Goal: Complete application form

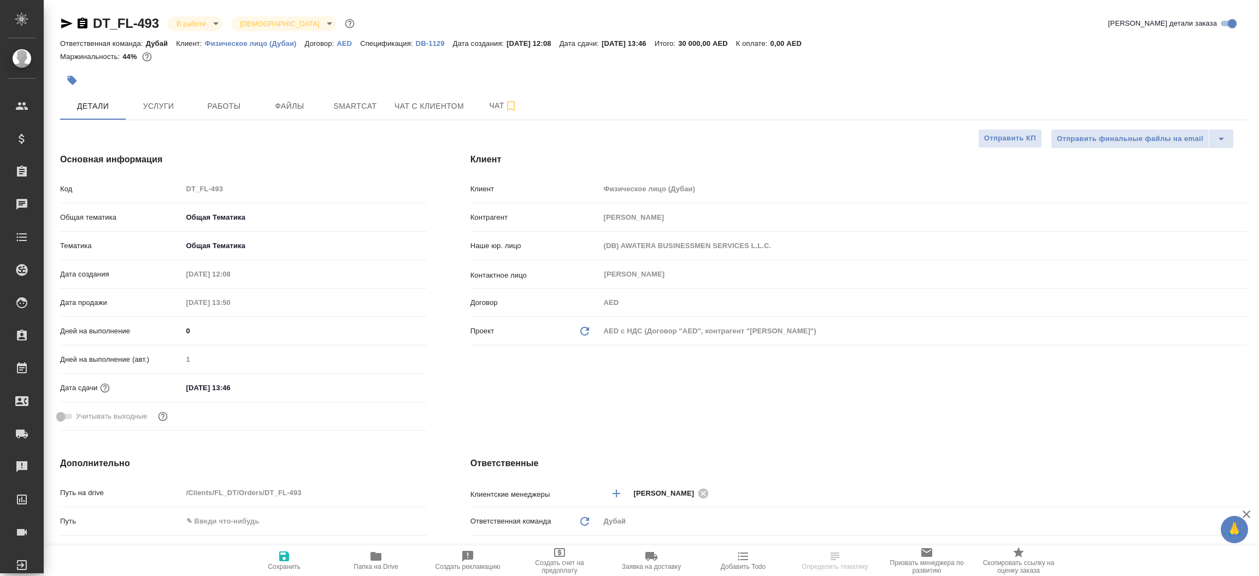
select select "RU"
type input "[PERSON_NAME]"
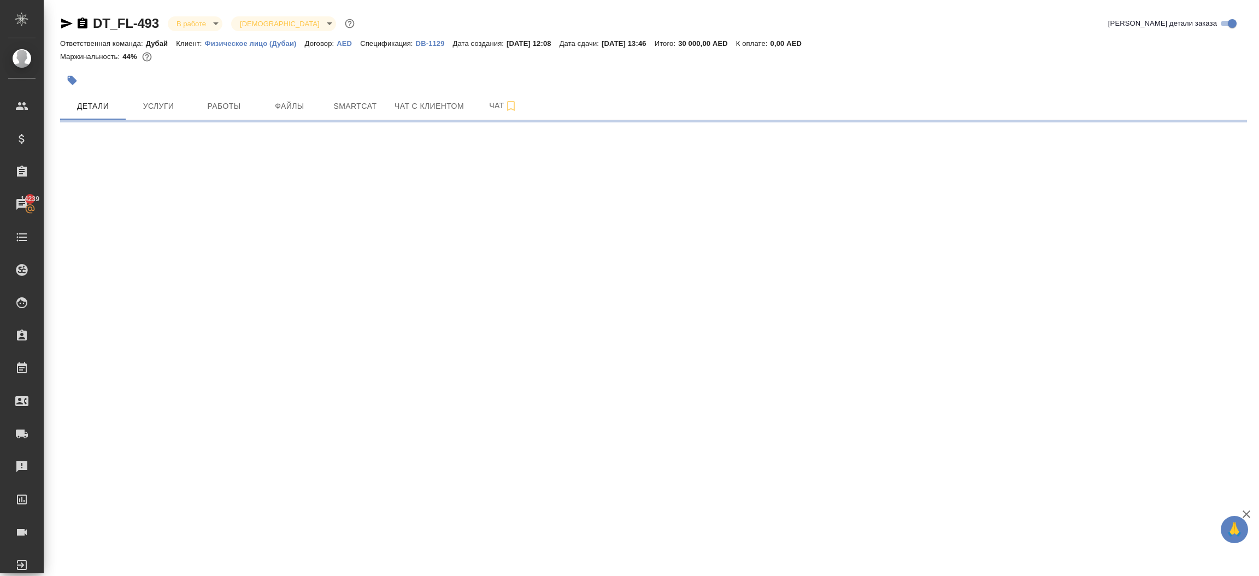
select select "RU"
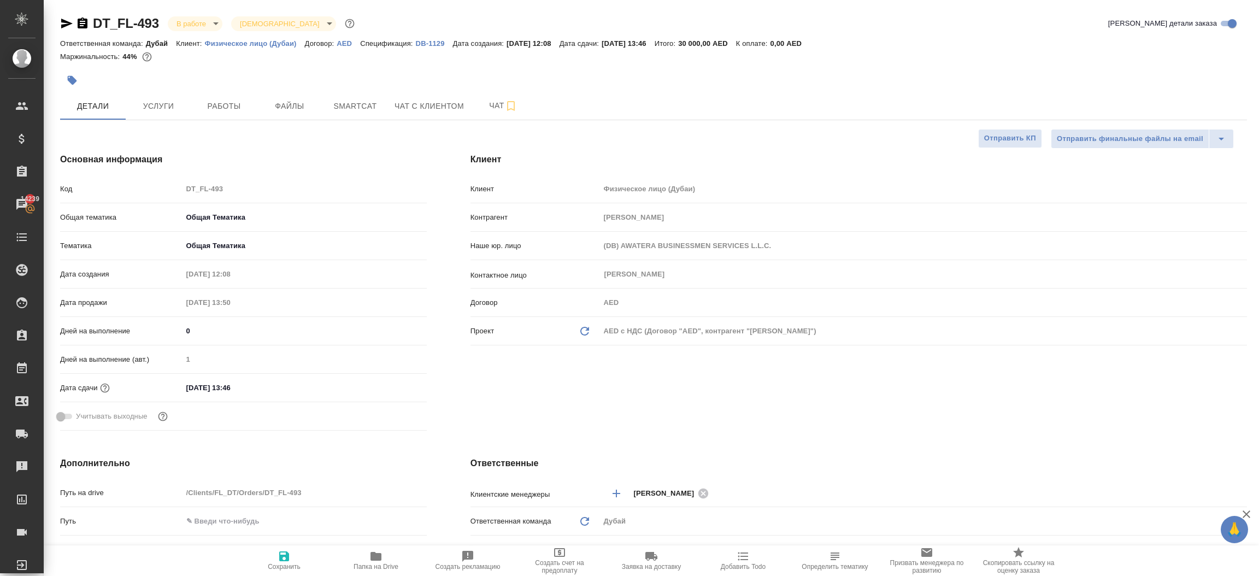
type textarea "x"
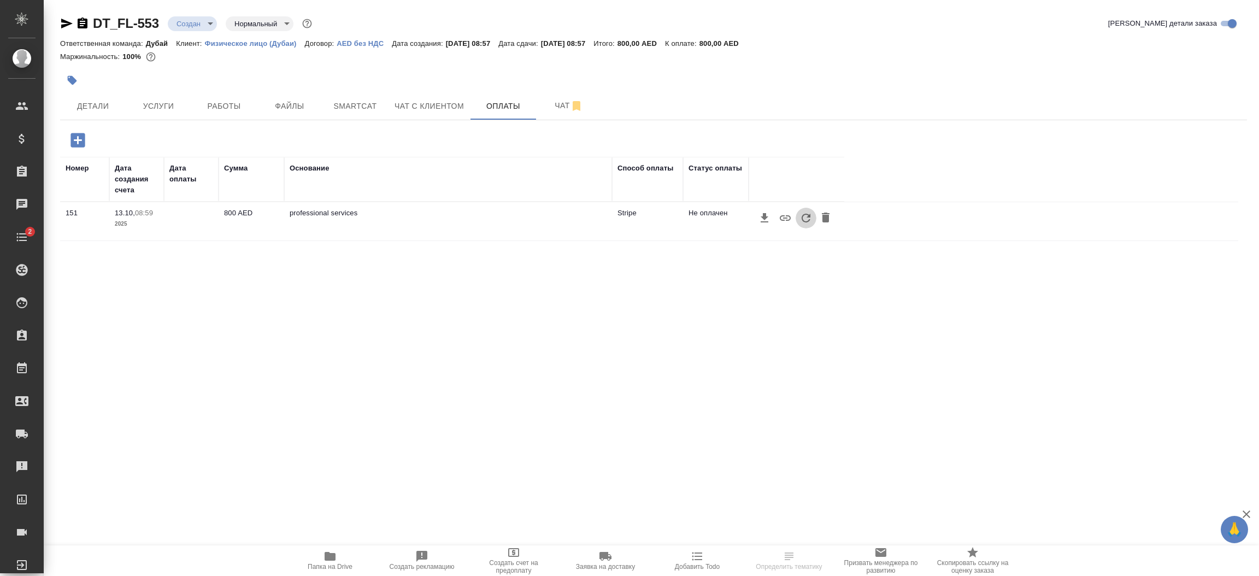
click at [807, 221] on icon "button" at bounding box center [806, 218] width 9 height 9
